Goal: Find specific page/section: Find specific page/section

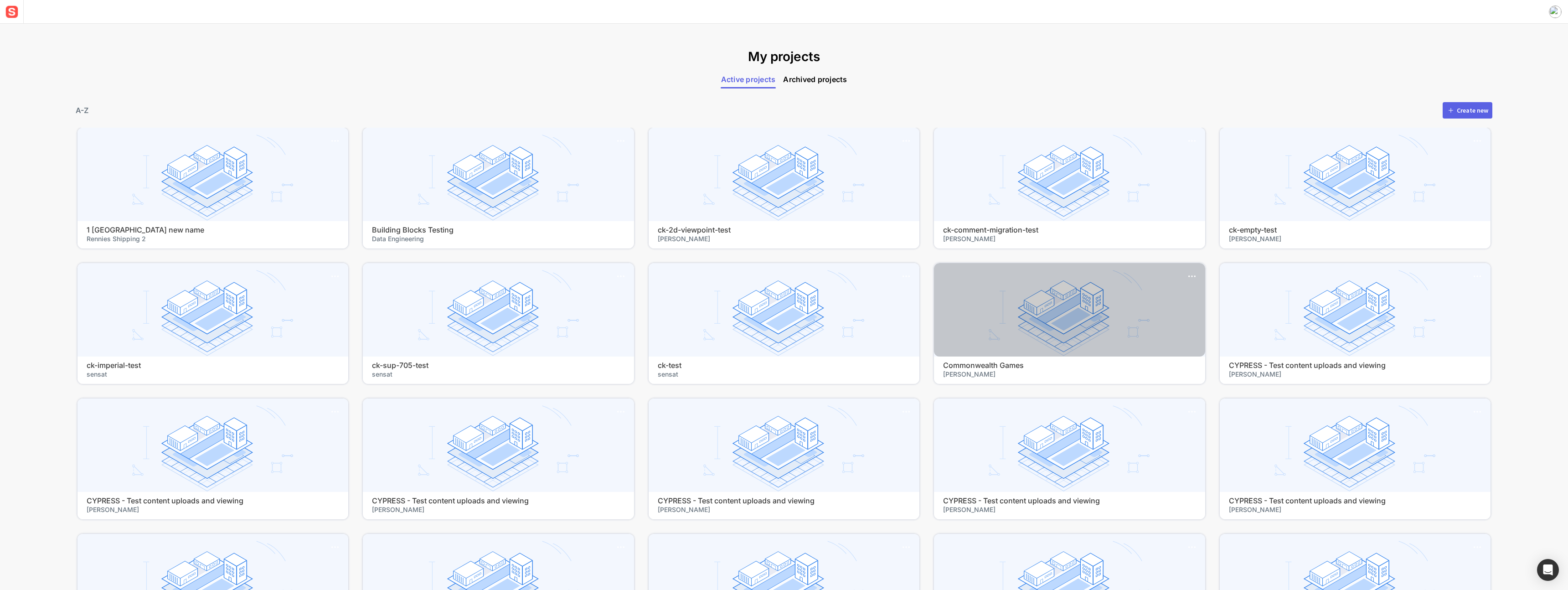
click at [987, 299] on div at bounding box center [1069, 310] width 270 height 94
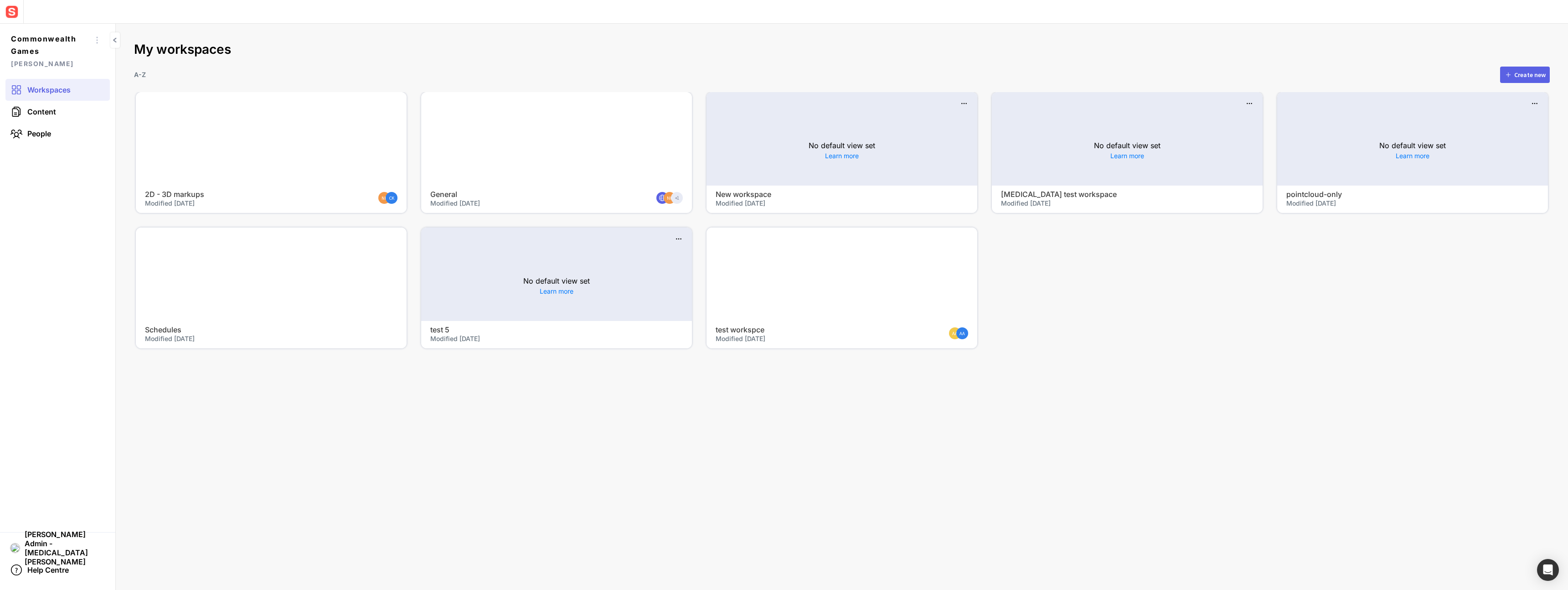
click at [1077, 135] on div "No default view set Learn more" at bounding box center [1127, 150] width 270 height 71
